Goal: Find specific page/section: Find specific page/section

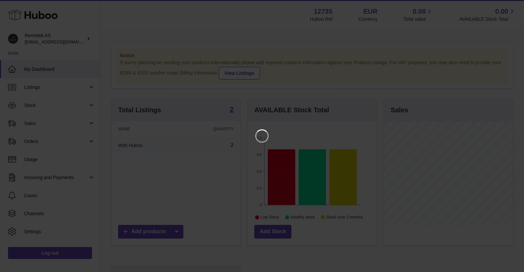
scroll to position [104, 131]
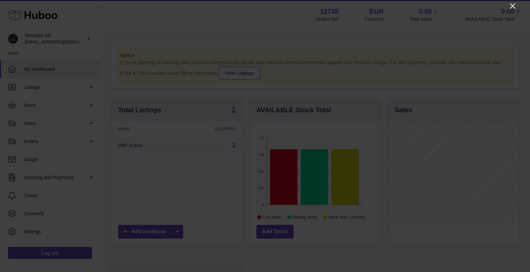
click at [513, 6] on icon "Close" at bounding box center [512, 5] width 5 height 5
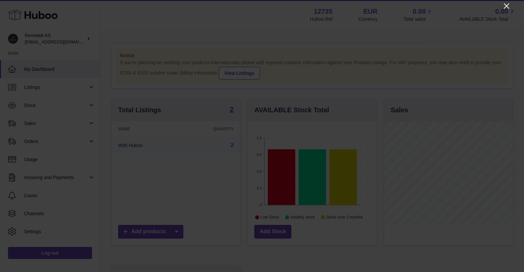
scroll to position [334409, 334384]
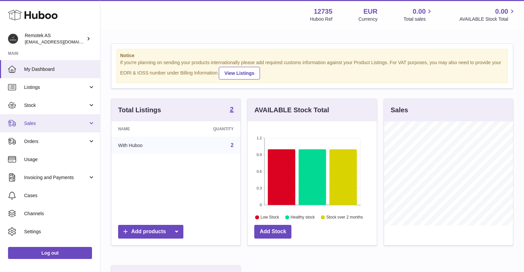
click at [46, 125] on span "Sales" at bounding box center [56, 123] width 64 height 6
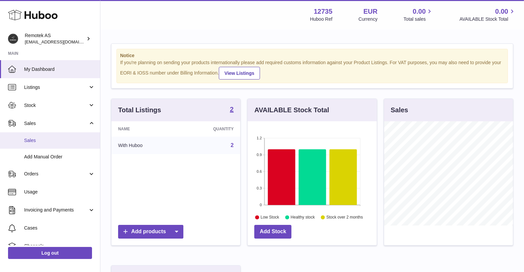
click at [37, 141] on span "Sales" at bounding box center [59, 140] width 71 height 6
